Goal: Task Accomplishment & Management: Use online tool/utility

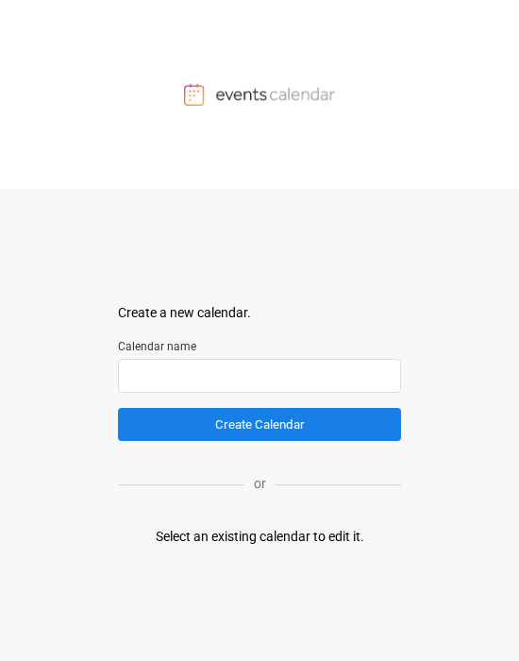
click at [220, 370] on input "text" at bounding box center [259, 376] width 283 height 34
click at [261, 540] on div "Select an existing calendar to edit it." at bounding box center [260, 537] width 209 height 20
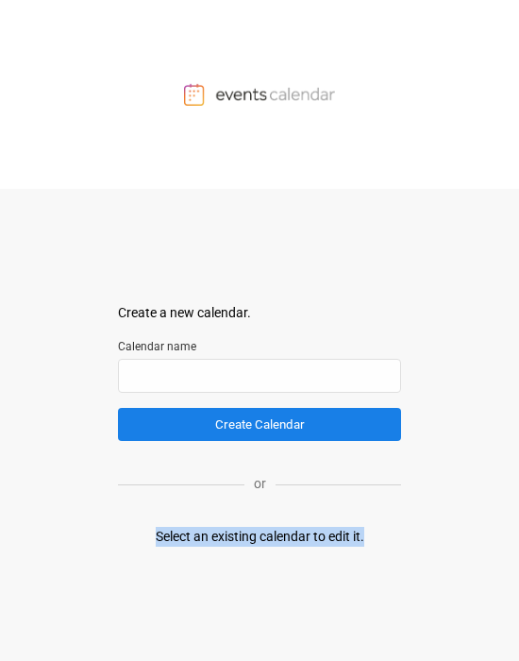
click at [261, 540] on div "Select an existing calendar to edit it." at bounding box center [260, 537] width 209 height 20
drag, startPoint x: 279, startPoint y: 533, endPoint x: 358, endPoint y: 536, distance: 78.4
click at [358, 536] on div "Select an existing calendar to edit it." at bounding box center [260, 537] width 209 height 20
drag, startPoint x: 358, startPoint y: 536, endPoint x: 316, endPoint y: 473, distance: 75.7
click at [357, 536] on div "Select an existing calendar to edit it." at bounding box center [260, 537] width 209 height 20
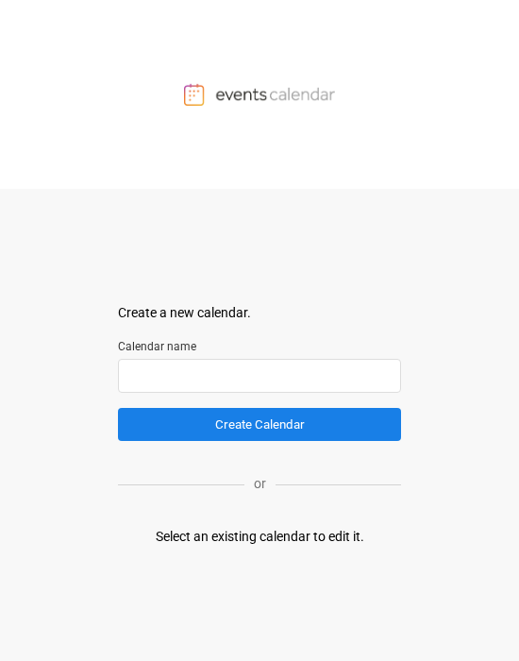
click at [241, 369] on input "text" at bounding box center [259, 376] width 283 height 34
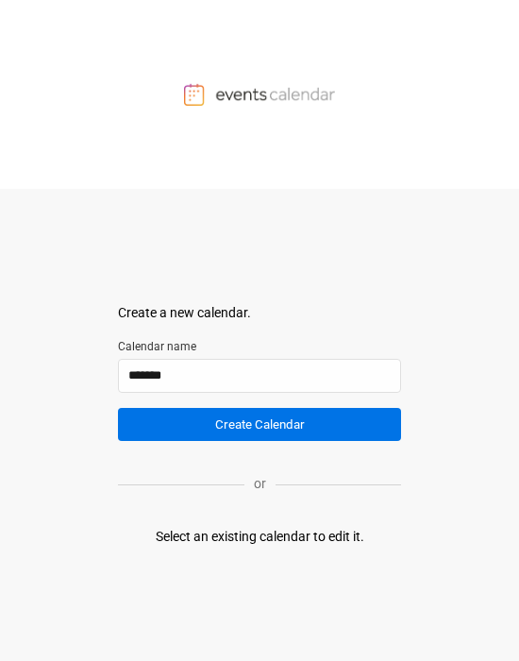
type input "*******"
click at [241, 427] on button "Create Calendar" at bounding box center [259, 424] width 283 height 33
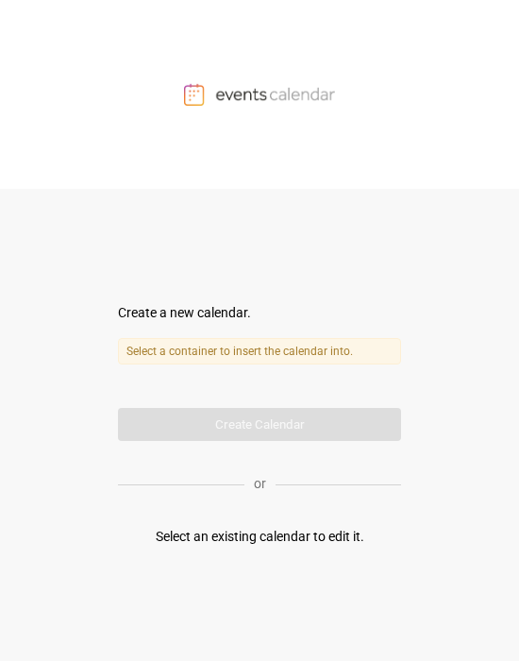
click at [326, 340] on label "Select a container to insert the calendar into." at bounding box center [259, 351] width 283 height 26
drag, startPoint x: 312, startPoint y: 350, endPoint x: 273, endPoint y: 345, distance: 40.0
click at [348, 345] on label "Select a container to insert the calendar into." at bounding box center [259, 351] width 283 height 26
drag, startPoint x: 273, startPoint y: 345, endPoint x: 348, endPoint y: 304, distance: 85.7
click at [309, 332] on form "Create a new calendar. Select a container to insert the calendar into. Calendar…" at bounding box center [259, 372] width 283 height 138
